Goal: Task Accomplishment & Management: Complete application form

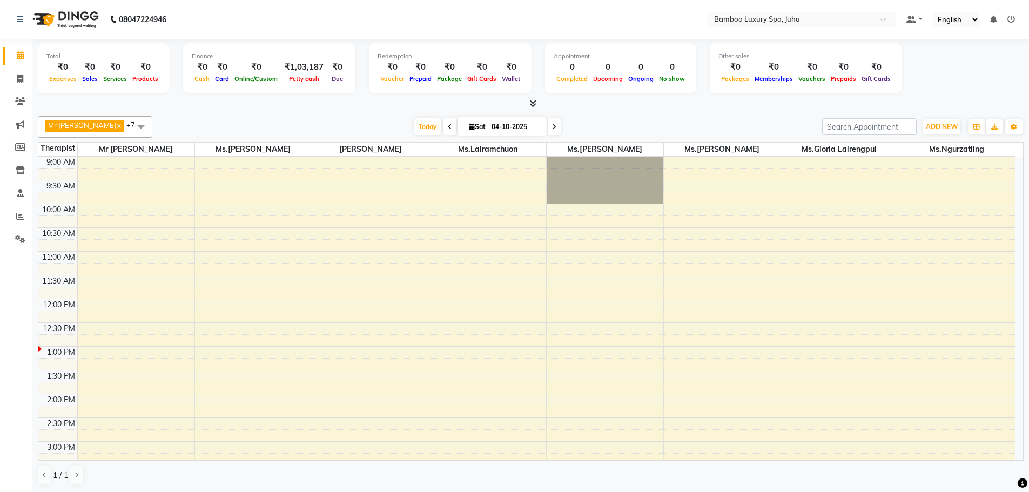
scroll to position [108, 0]
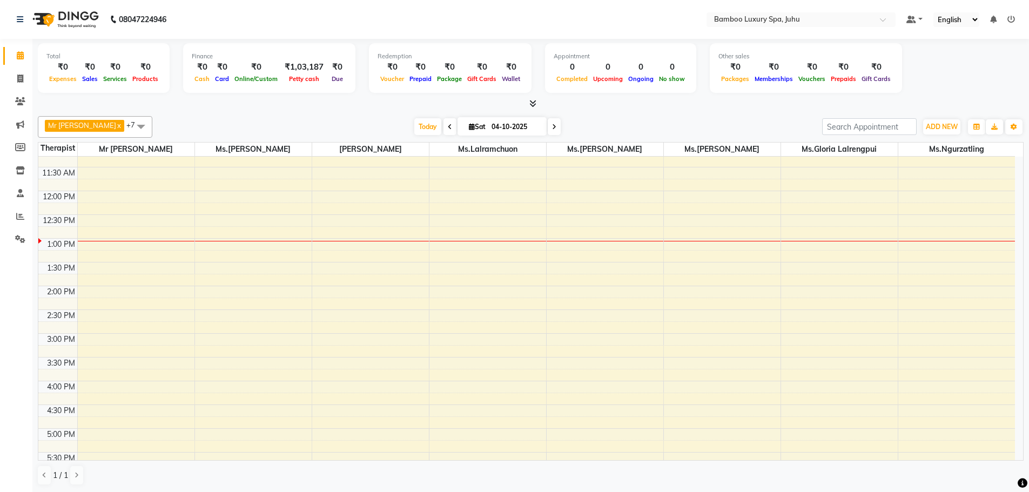
click at [556, 126] on icon at bounding box center [554, 127] width 4 height 6
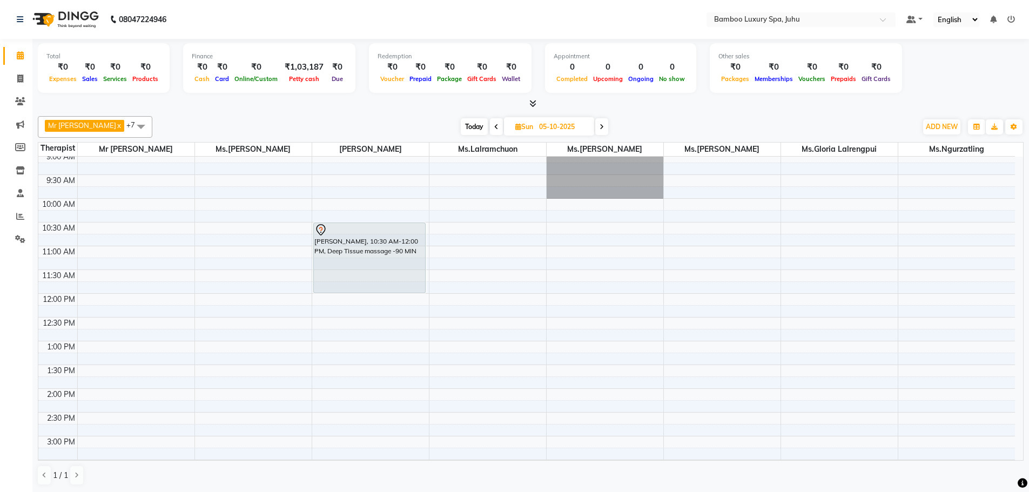
scroll to position [0, 0]
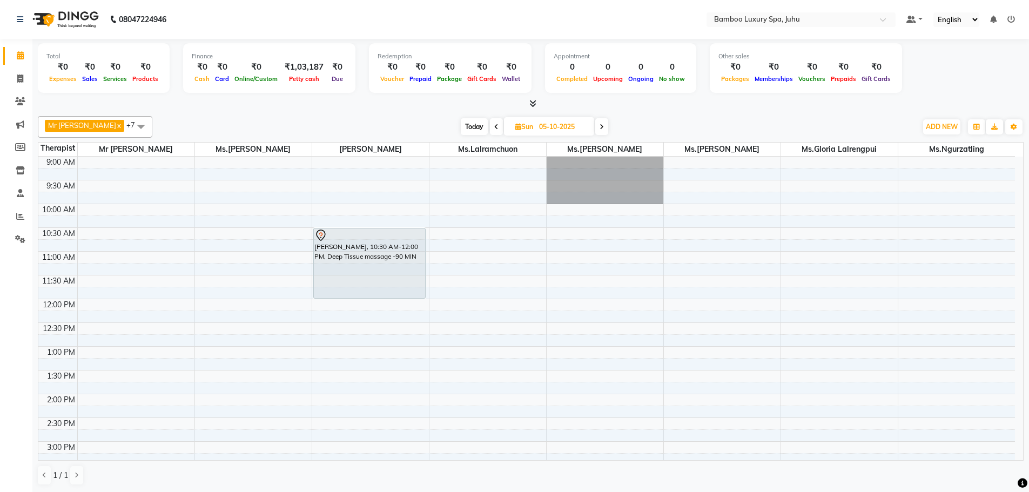
click at [476, 125] on span "Today" at bounding box center [474, 126] width 27 height 17
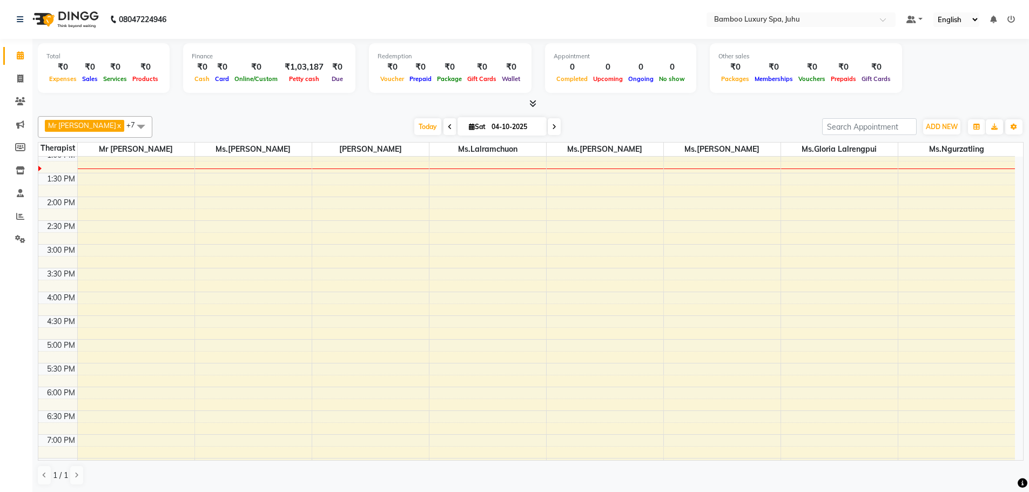
scroll to position [216, 0]
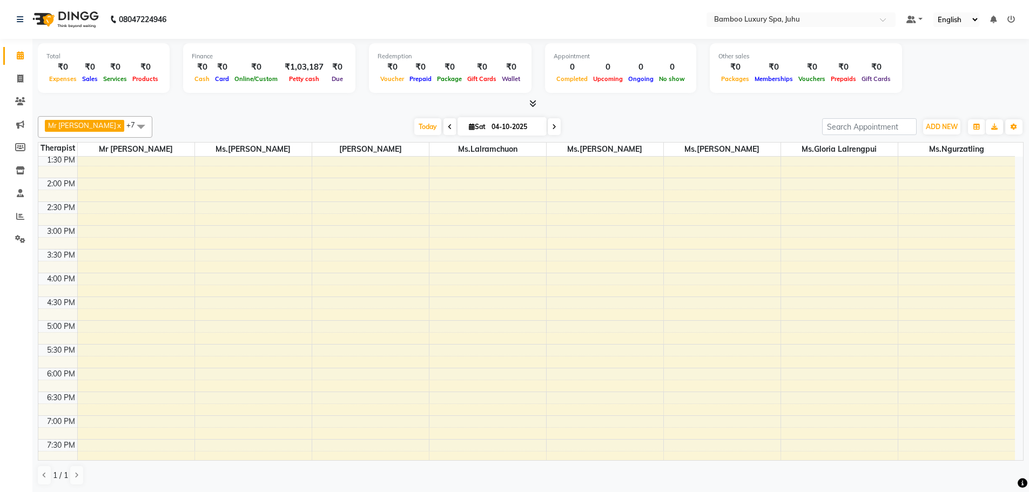
click at [560, 126] on span at bounding box center [554, 126] width 13 height 17
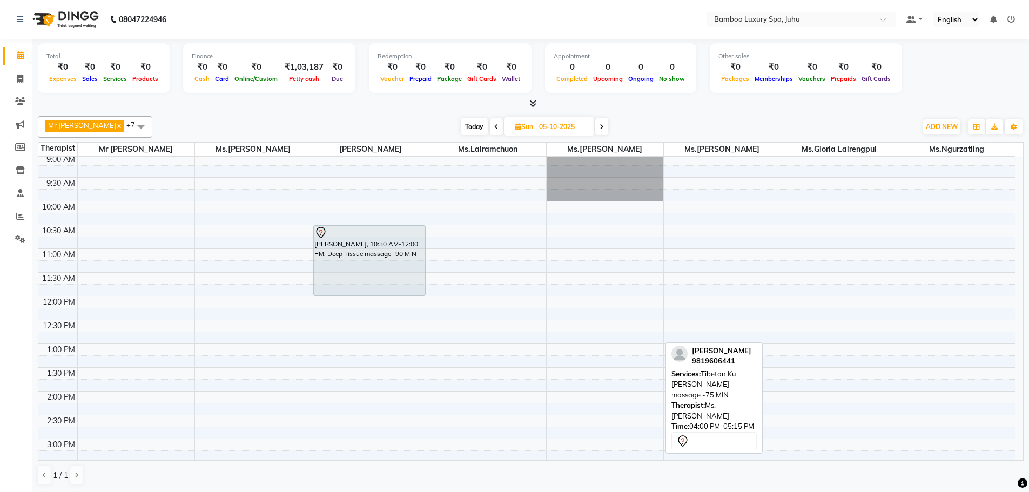
scroll to position [0, 0]
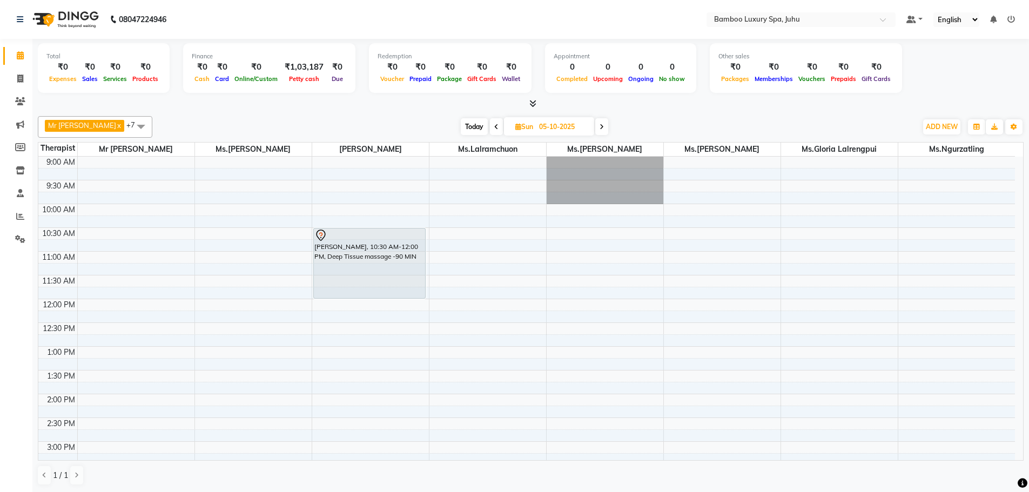
click at [499, 127] on icon at bounding box center [496, 127] width 4 height 6
type input "04-10-2025"
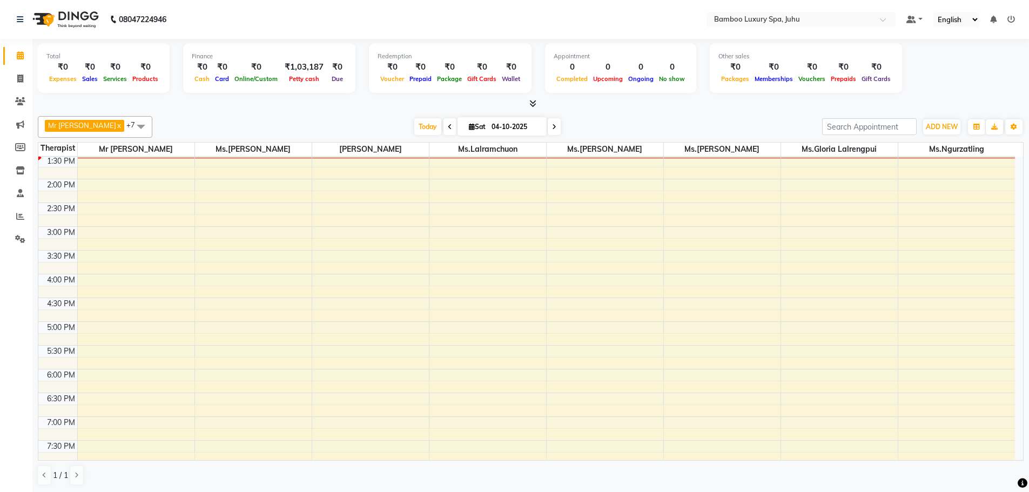
scroll to position [216, 0]
click at [265, 170] on div "9:00 AM 9:30 AM 10:00 AM 10:30 AM 11:00 AM 11:30 AM 12:00 PM 12:30 PM 1:00 PM 1…" at bounding box center [526, 273] width 977 height 665
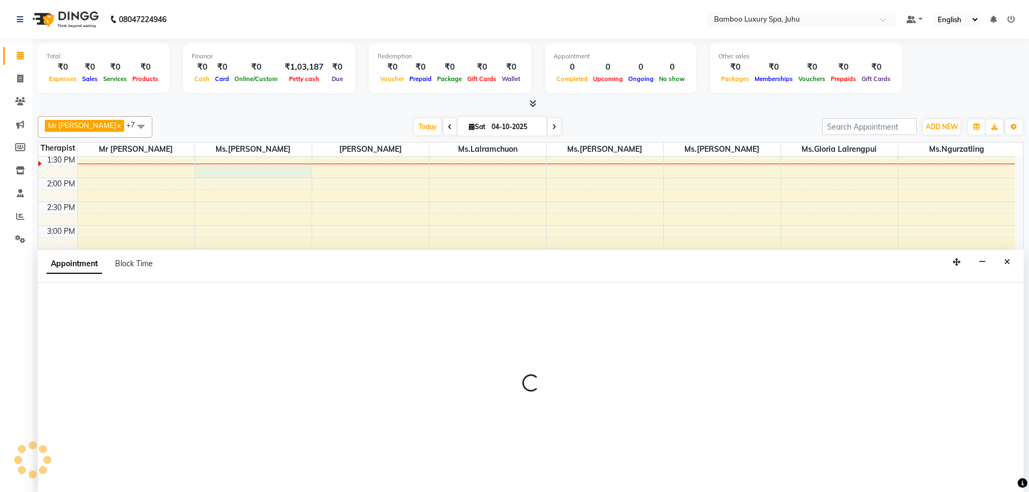
scroll to position [1, 0]
select select "75913"
select select "825"
select select "tentative"
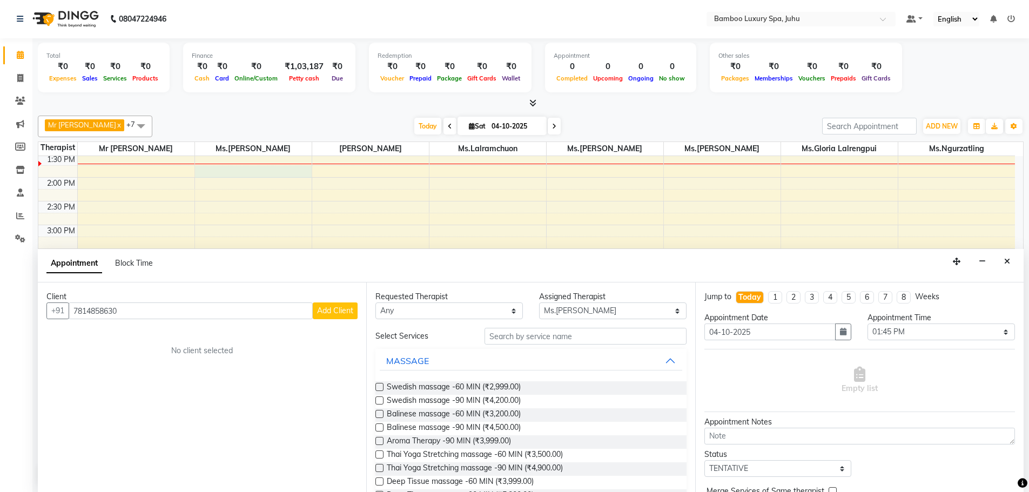
type input "7814858630"
click at [331, 310] on span "Add Client" at bounding box center [335, 311] width 36 height 10
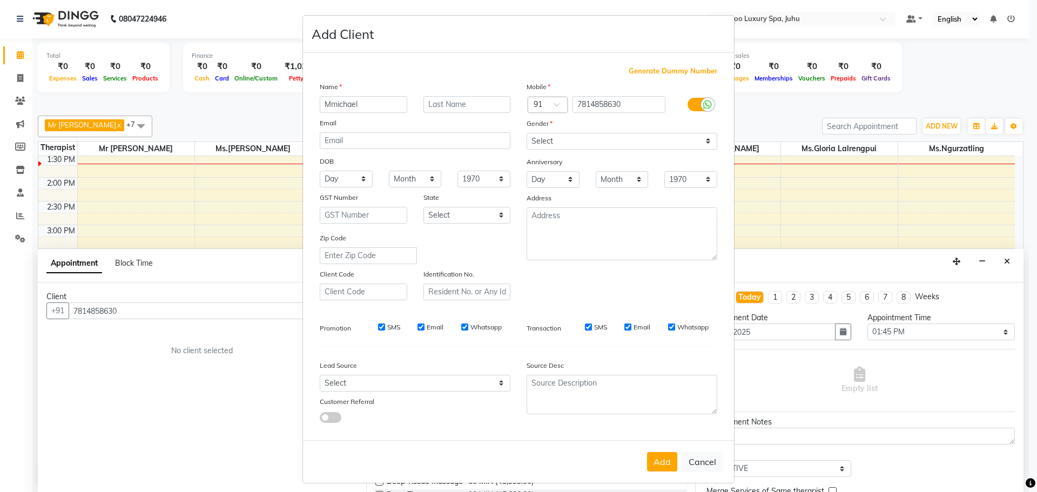
click at [333, 104] on input "Mmichael" at bounding box center [364, 104] width 88 height 17
type input "[PERSON_NAME]"
click at [454, 103] on input "text" at bounding box center [467, 104] width 88 height 17
click at [599, 103] on input "7814858630" at bounding box center [619, 104] width 93 height 17
click at [564, 140] on select "Select [DEMOGRAPHIC_DATA] [DEMOGRAPHIC_DATA] Other Prefer Not To Say" at bounding box center [622, 141] width 191 height 17
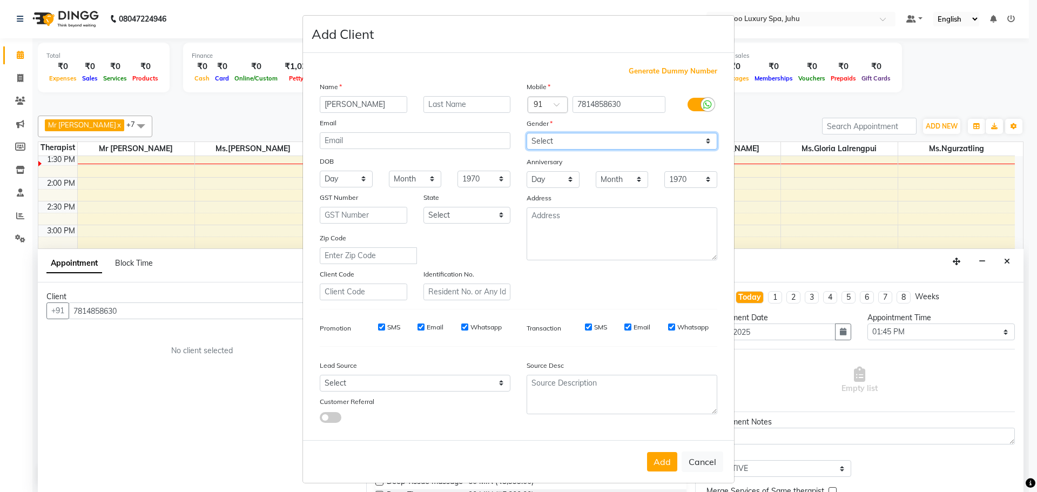
select select "[DEMOGRAPHIC_DATA]"
click at [527, 133] on select "Select [DEMOGRAPHIC_DATA] [DEMOGRAPHIC_DATA] Other Prefer Not To Say" at bounding box center [622, 141] width 191 height 17
click at [379, 325] on input "SMS" at bounding box center [381, 327] width 7 height 7
checkbox input "false"
click at [418, 326] on input "Email" at bounding box center [421, 327] width 7 height 7
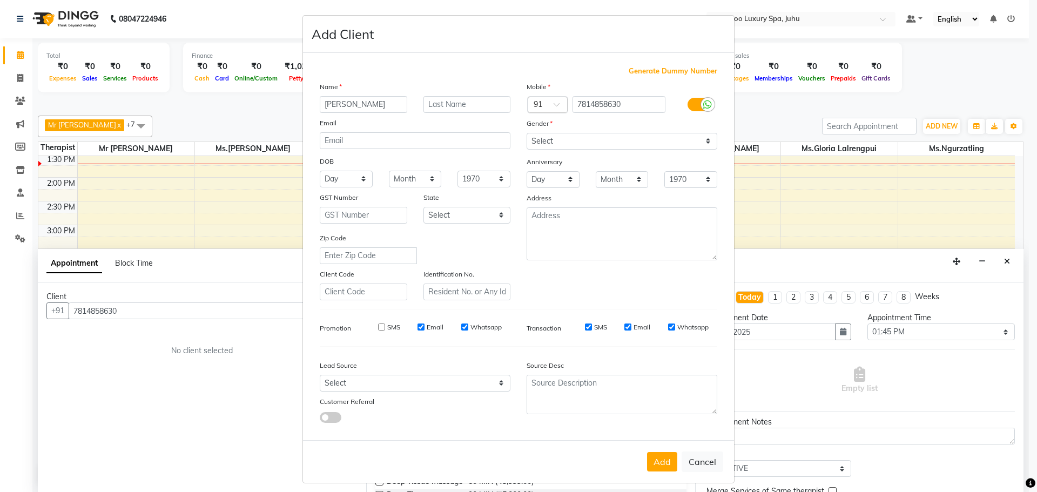
checkbox input "false"
click at [624, 326] on input "Email" at bounding box center [627, 327] width 7 height 7
checkbox input "false"
click at [668, 327] on input "Whatsapp" at bounding box center [671, 327] width 7 height 7
checkbox input "false"
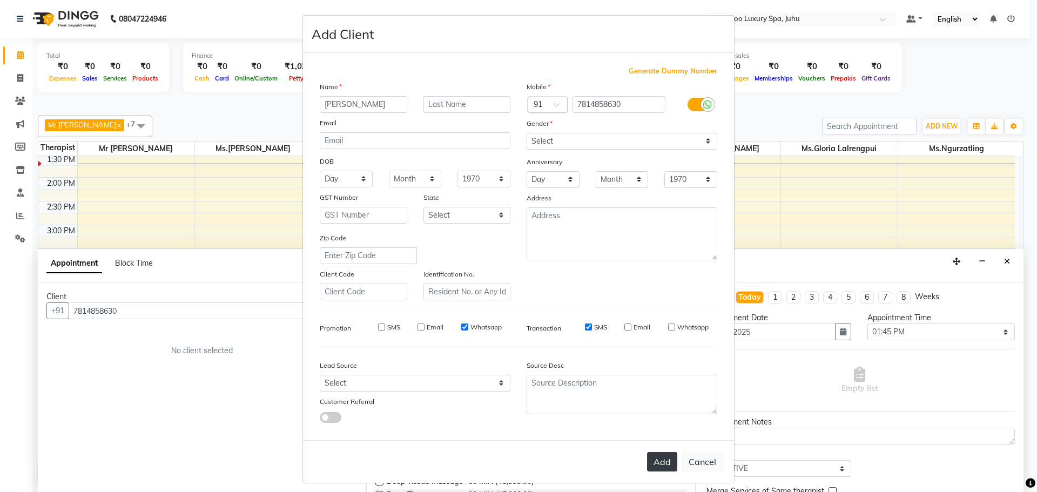
click at [658, 464] on button "Add" at bounding box center [662, 461] width 30 height 19
type input "78******30"
select select
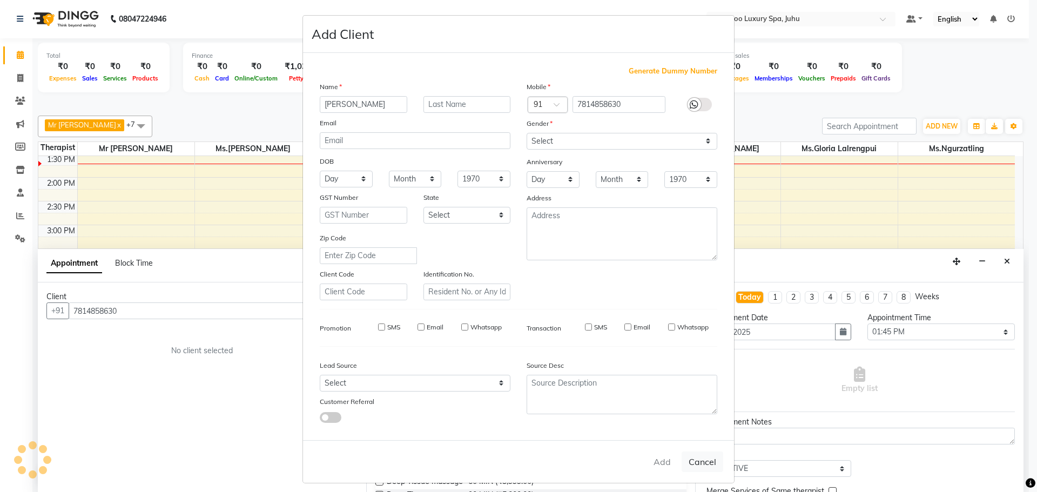
select select
checkbox input "false"
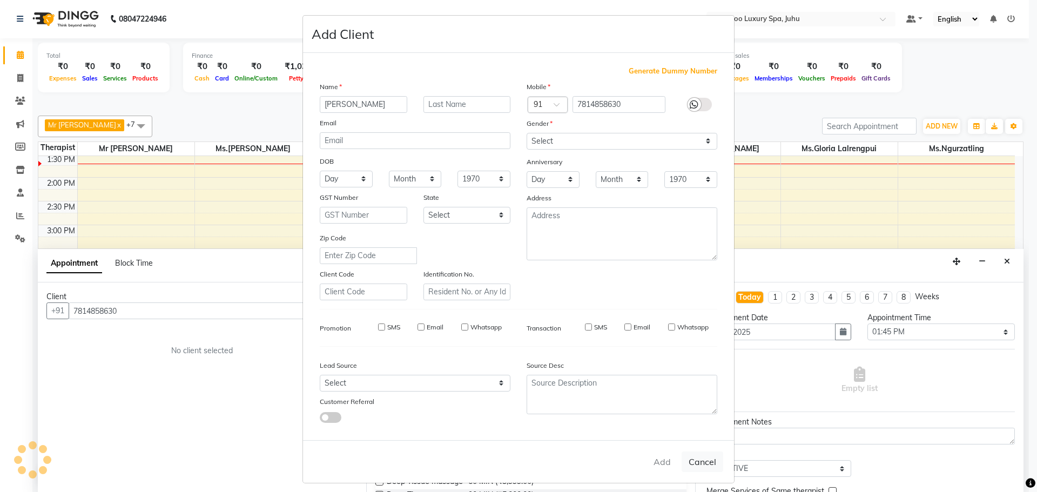
checkbox input "false"
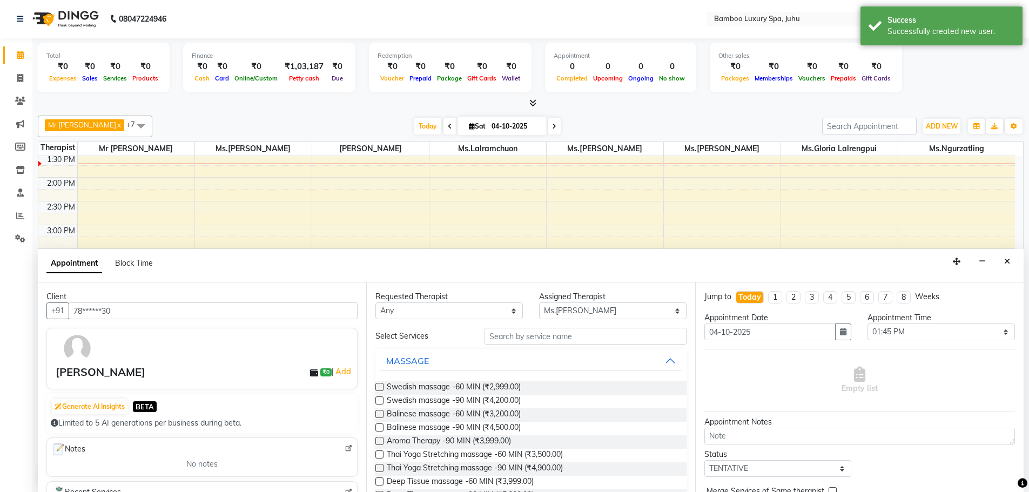
click at [379, 413] on label at bounding box center [379, 414] width 8 height 8
click at [379, 413] on input "checkbox" at bounding box center [378, 415] width 7 height 7
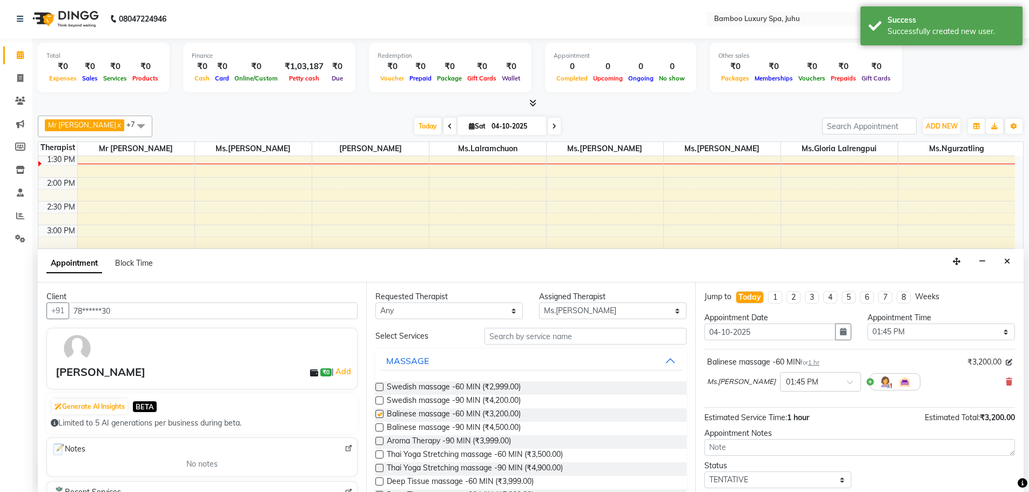
checkbox input "false"
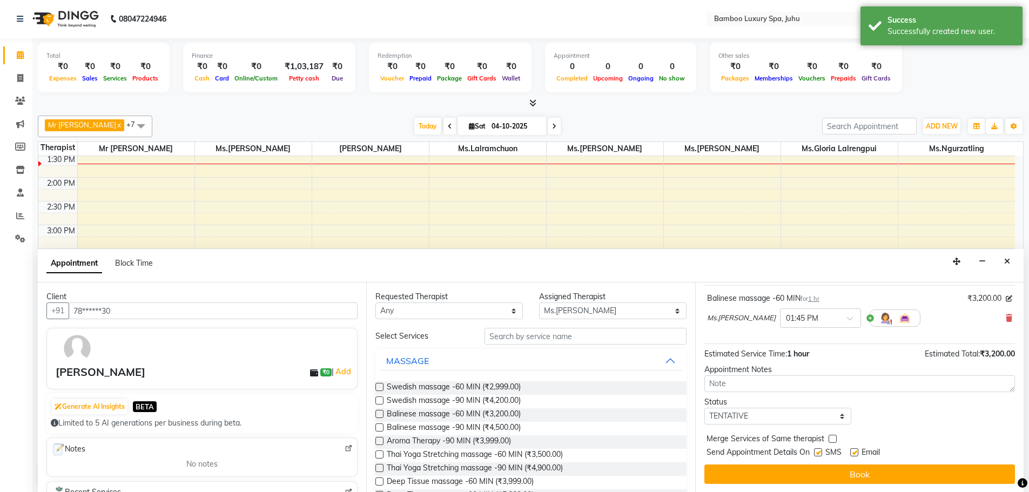
scroll to position [64, 0]
click at [858, 451] on label at bounding box center [854, 452] width 8 height 8
click at [857, 451] on input "checkbox" at bounding box center [853, 452] width 7 height 7
checkbox input "false"
click at [821, 452] on label at bounding box center [818, 452] width 8 height 8
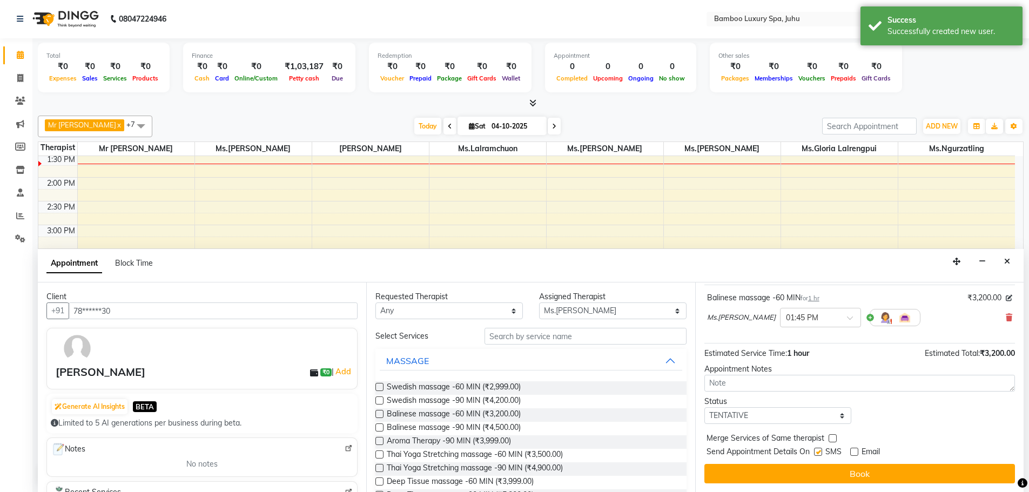
click at [821, 452] on input "checkbox" at bounding box center [817, 452] width 7 height 7
checkbox input "false"
click at [816, 415] on select "Select TENTATIVE CONFIRM CHECK-IN UPCOMING" at bounding box center [777, 415] width 147 height 17
select select "confirm booking"
click at [704, 407] on select "Select TENTATIVE CONFIRM CHECK-IN UPCOMING" at bounding box center [777, 415] width 147 height 17
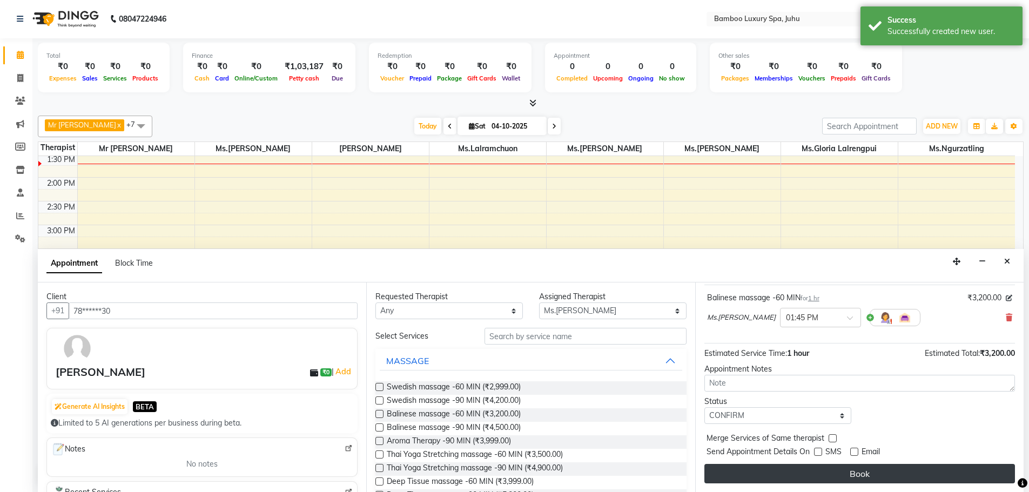
click at [785, 470] on button "Book" at bounding box center [859, 473] width 311 height 19
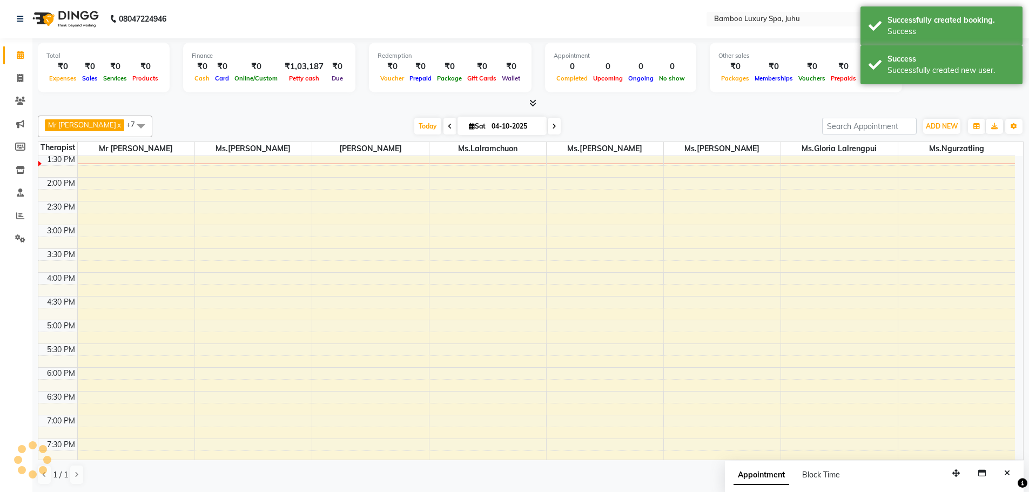
scroll to position [0, 0]
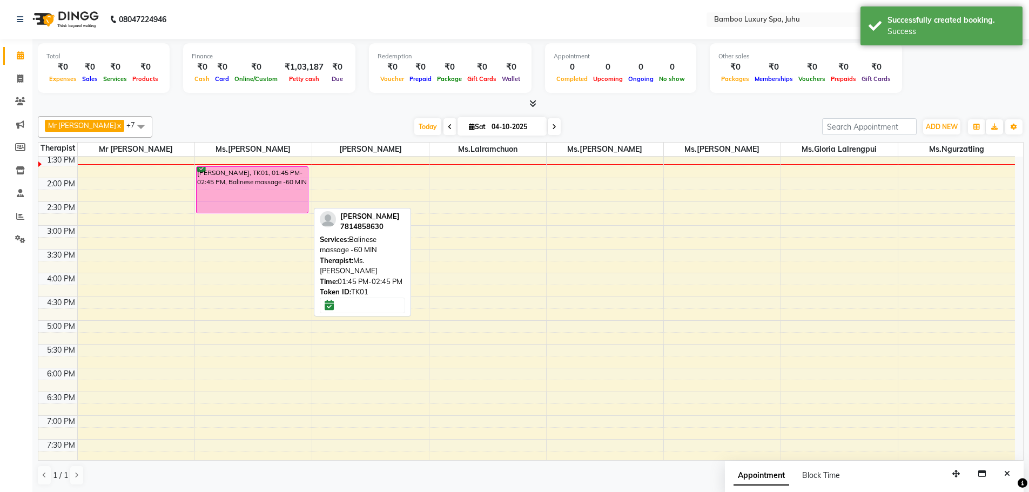
click at [256, 180] on div "[PERSON_NAME], TK01, 01:45 PM-02:45 PM, Balinese massage -60 MIN" at bounding box center [253, 190] width 112 height 46
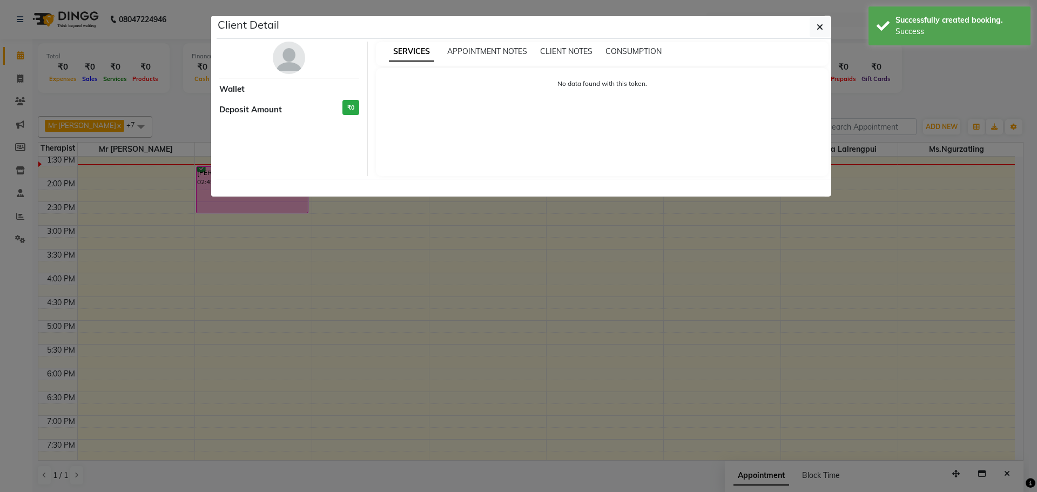
select select "6"
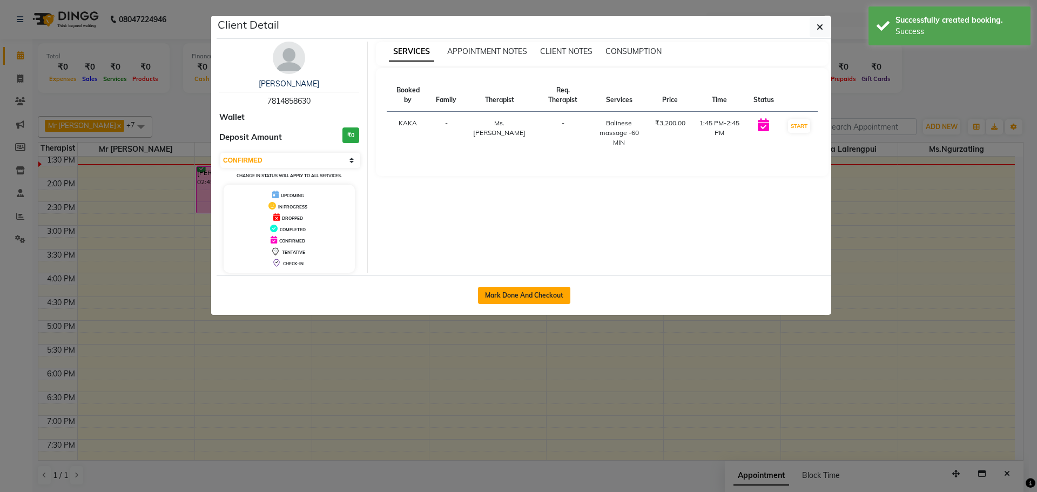
click at [515, 300] on button "Mark Done And Checkout" at bounding box center [524, 295] width 92 height 17
select select "service"
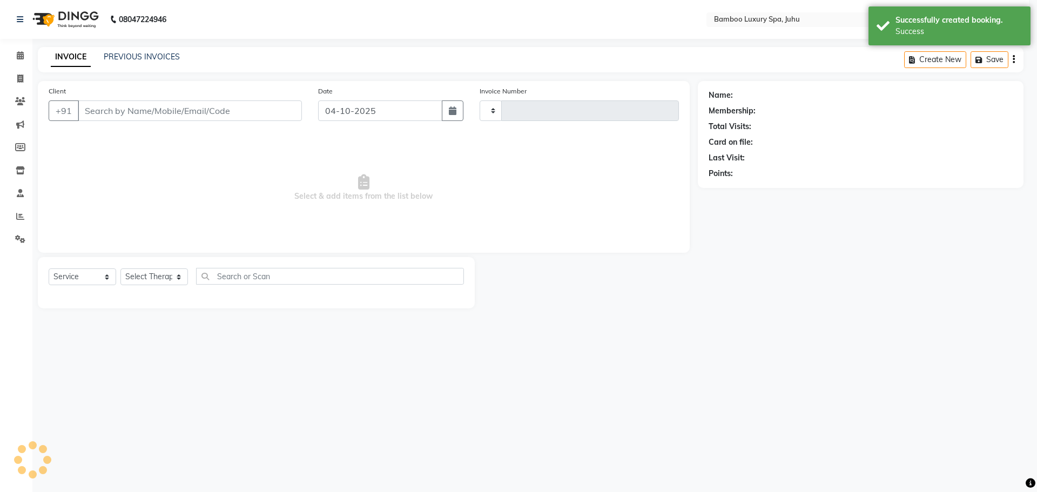
type input "0812"
select select "8043"
type input "78******30"
select select "75913"
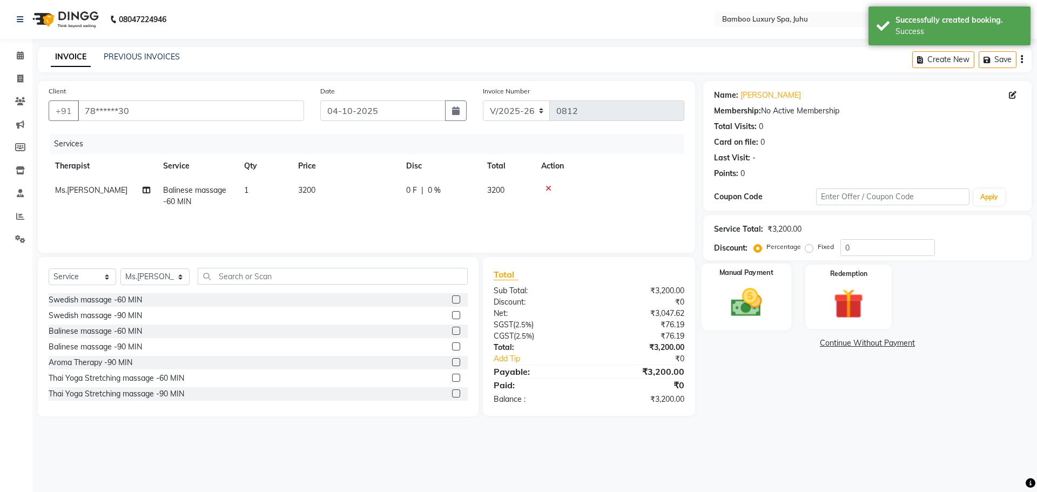
click at [747, 284] on div "Manual Payment" at bounding box center [746, 297] width 90 height 66
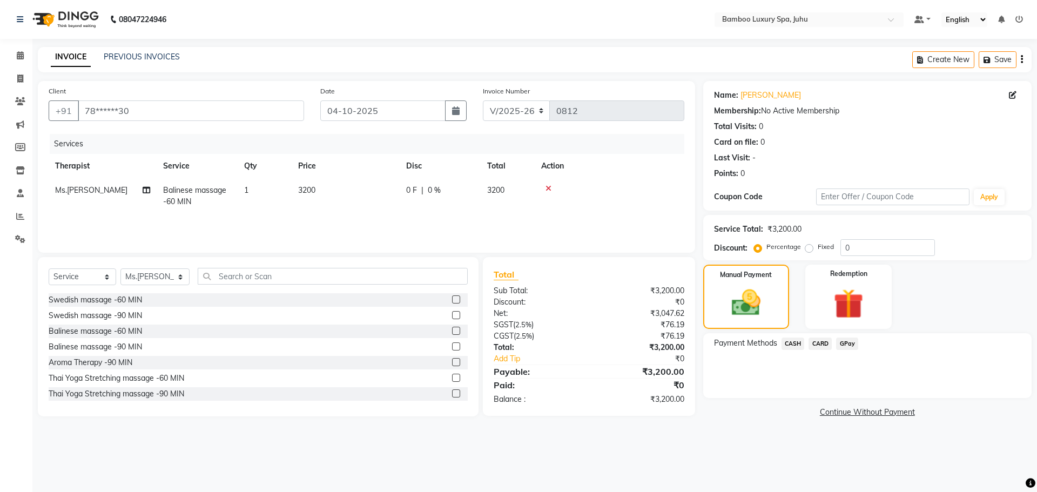
click at [794, 343] on span "CASH" at bounding box center [793, 344] width 23 height 12
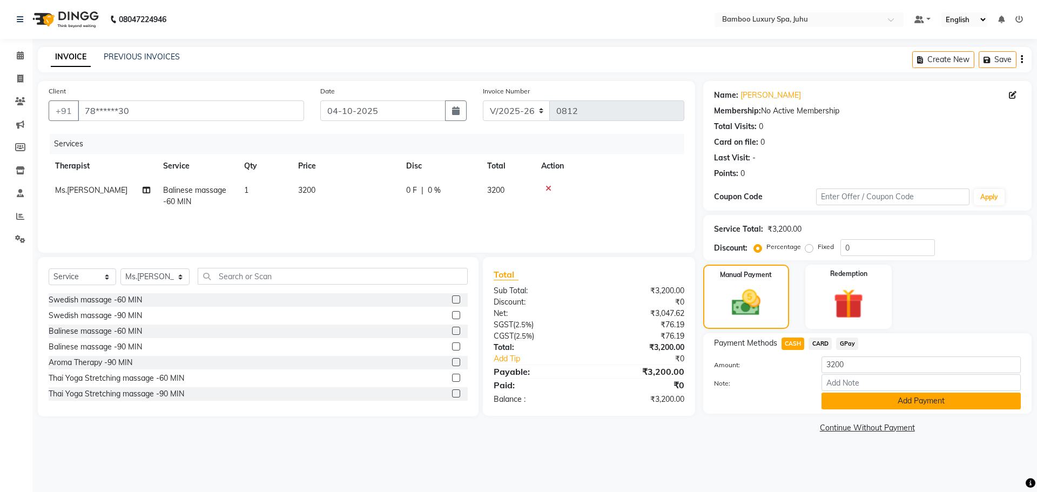
click at [875, 406] on button "Add Payment" at bounding box center [921, 401] width 199 height 17
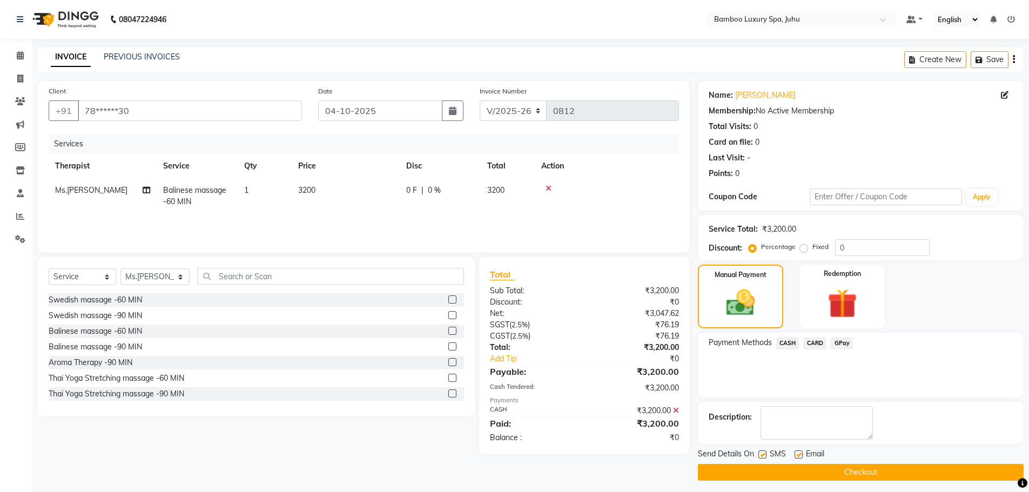
click at [797, 455] on label at bounding box center [799, 455] width 8 height 8
click at [797, 455] on input "checkbox" at bounding box center [798, 455] width 7 height 7
checkbox input "false"
click at [797, 468] on button "Checkout" at bounding box center [861, 472] width 326 height 17
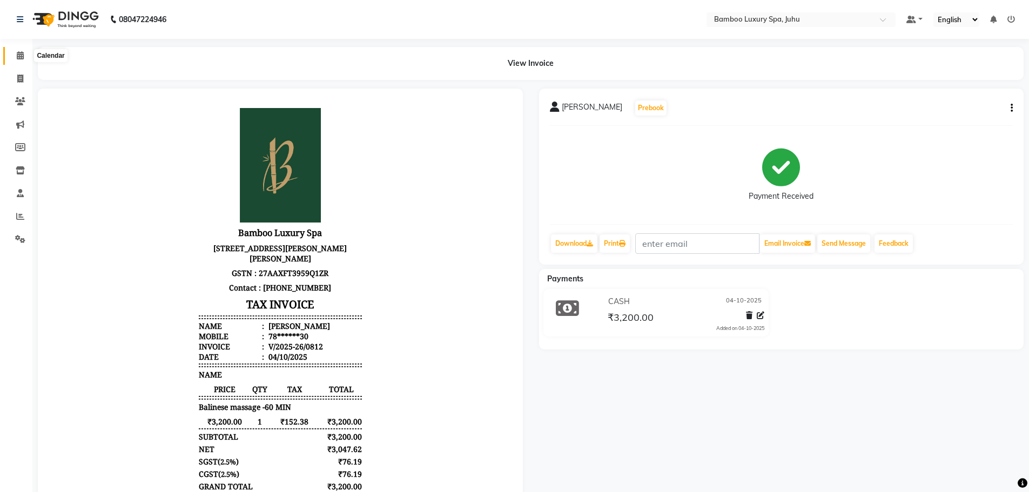
click at [21, 59] on icon at bounding box center [20, 55] width 7 height 8
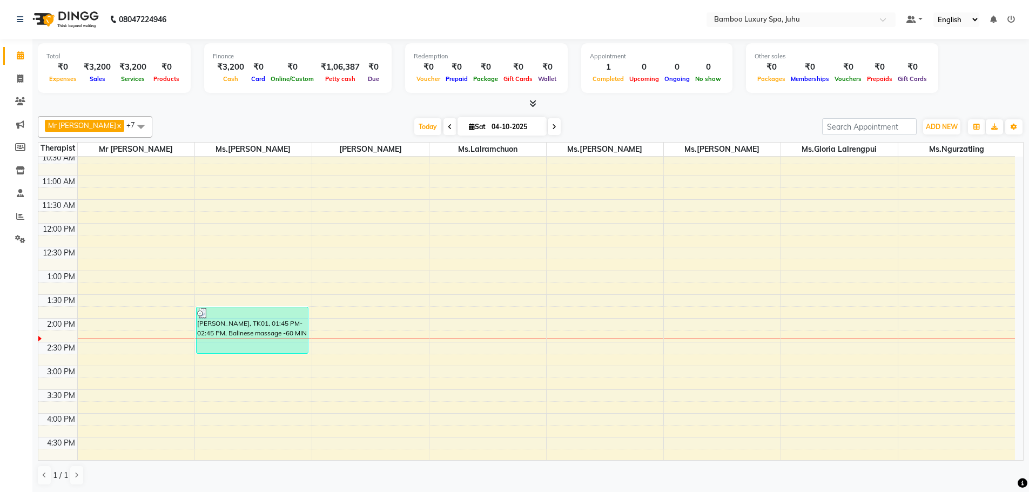
scroll to position [108, 0]
